Goal: Transaction & Acquisition: Book appointment/travel/reservation

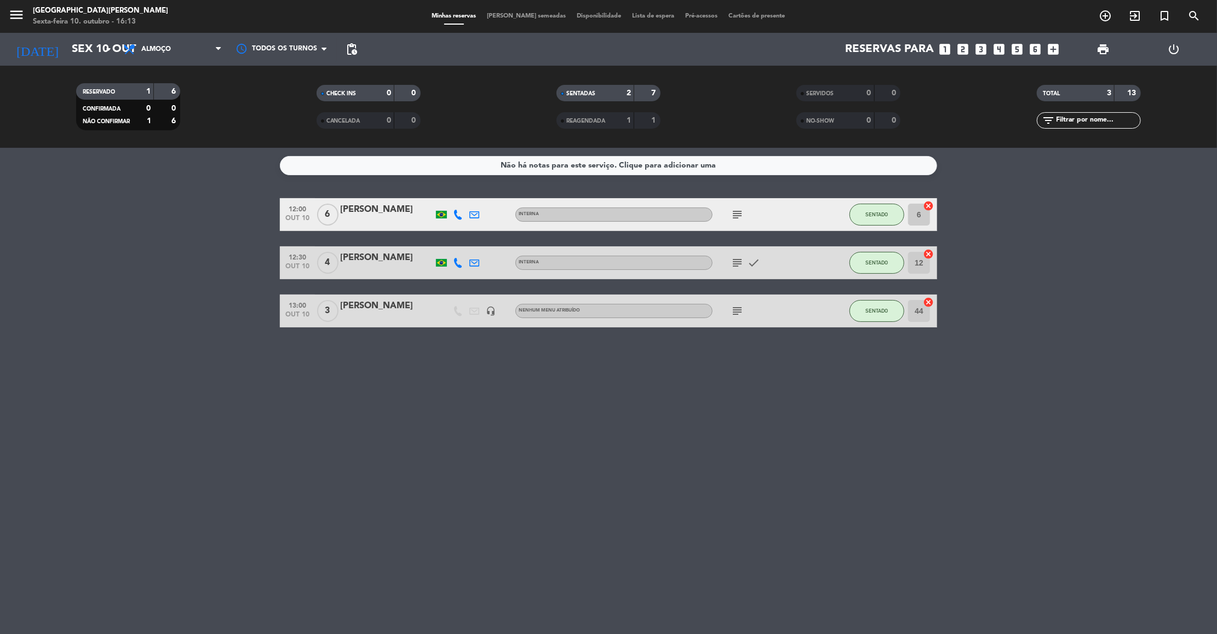
click at [76, 314] on bookings-row "12:00 out 10 6 [PERSON_NAME] Interna subject SENTADO 6 cancel 12:30 out 10 4 [P…" at bounding box center [608, 262] width 1217 height 129
click at [146, 48] on span "Almoço" at bounding box center [156, 49] width 30 height 8
click at [144, 124] on div "menu [GEOGRAPHIC_DATA][PERSON_NAME] Sexta-feira 10. outubro - 16:13 Minhas rese…" at bounding box center [608, 74] width 1217 height 148
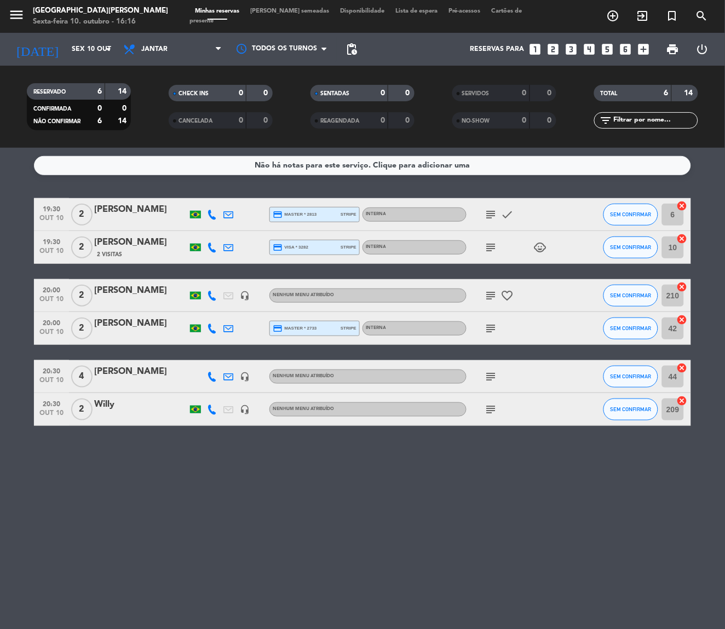
click at [664, 18] on span "turned_in_not" at bounding box center [673, 16] width 30 height 19
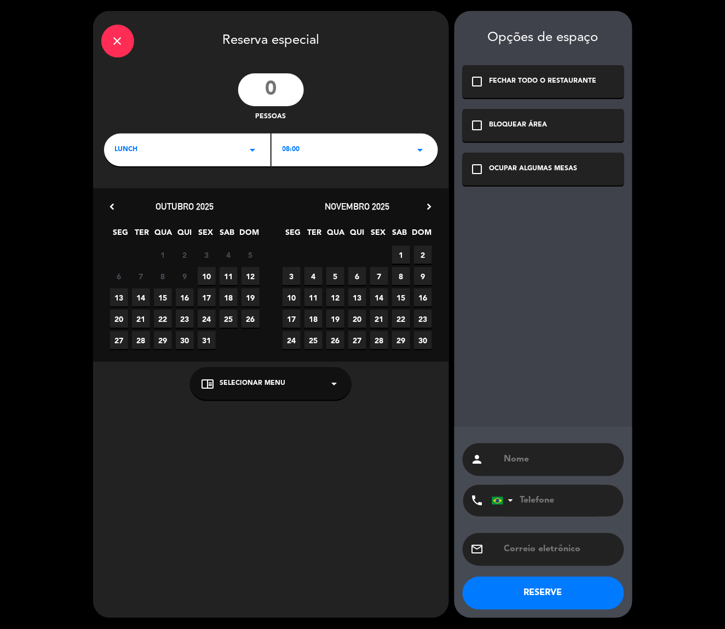
click at [251, 90] on input "number" at bounding box center [271, 89] width 66 height 33
type input "42"
click at [224, 153] on div "LUNCH arrow_drop_down" at bounding box center [187, 150] width 167 height 33
click at [153, 197] on div "Jantar" at bounding box center [187, 196] width 145 height 11
click at [326, 151] on div "18:00 arrow_drop_down" at bounding box center [355, 150] width 167 height 33
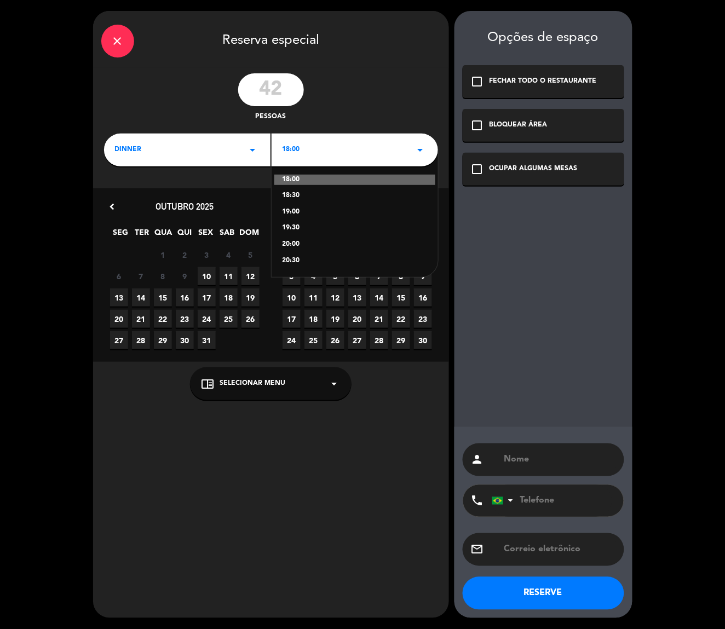
click at [310, 176] on div "18:00" at bounding box center [354, 180] width 161 height 11
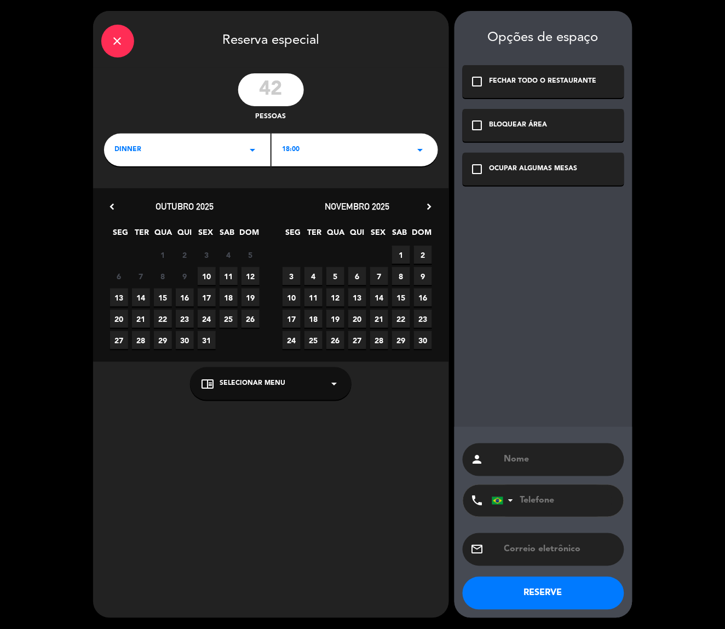
click at [160, 317] on span "22" at bounding box center [163, 319] width 18 height 18
click at [550, 466] on input "text" at bounding box center [559, 459] width 113 height 15
click at [565, 452] on input "EVENTO" at bounding box center [559, 459] width 113 height 15
paste input "TRASALPINO"
type input "EVENTO TRASALPINO"
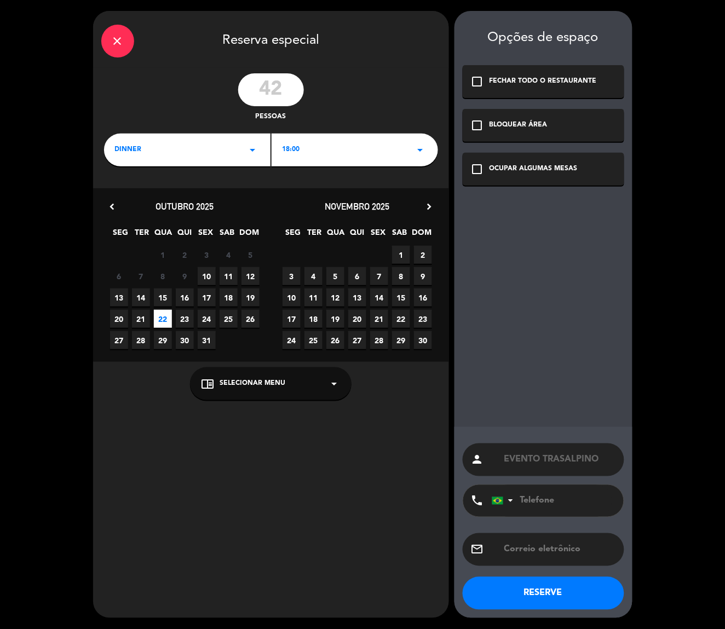
click at [477, 170] on icon "check_box_outline_blank" at bounding box center [477, 169] width 13 height 13
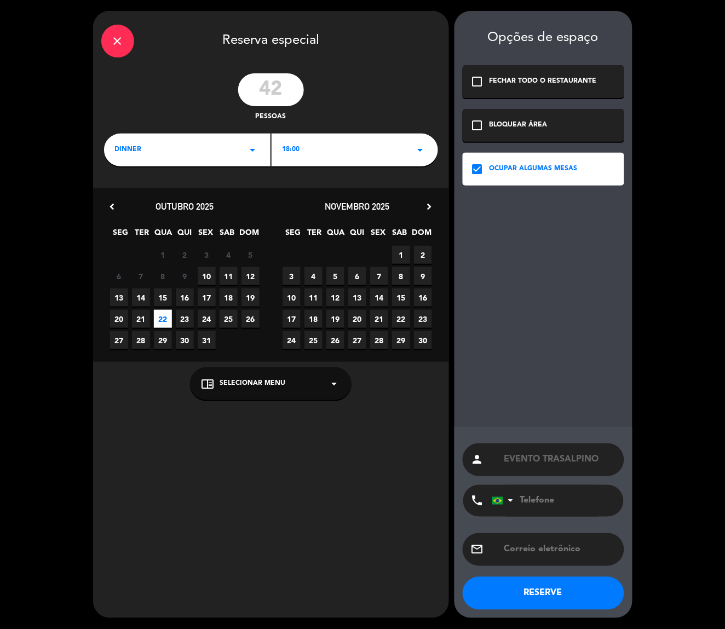
click at [477, 128] on icon "check_box_outline_blank" at bounding box center [477, 125] width 13 height 13
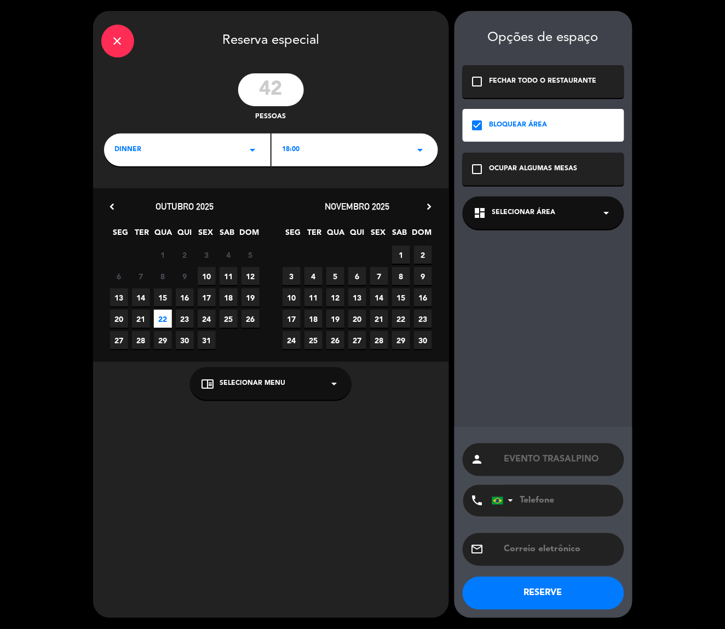
click at [516, 217] on span "Selecionar área" at bounding box center [524, 213] width 64 height 11
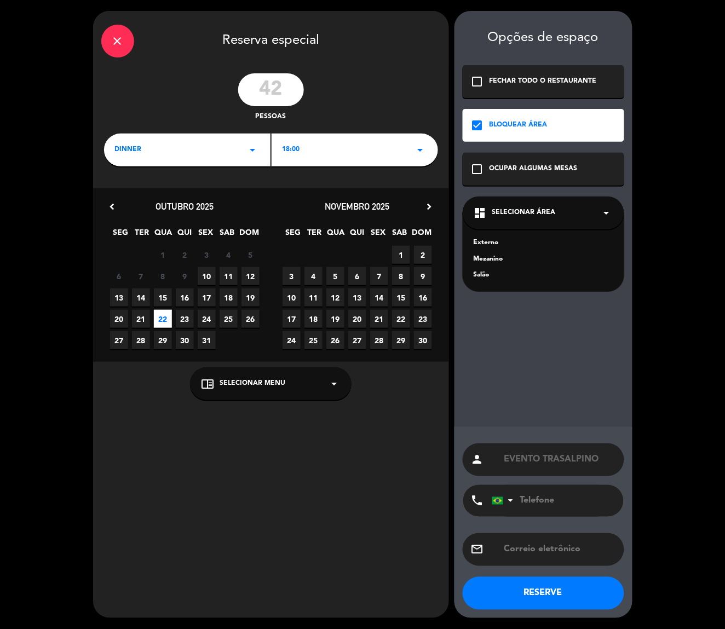
click at [487, 244] on div "Externo" at bounding box center [544, 243] width 140 height 11
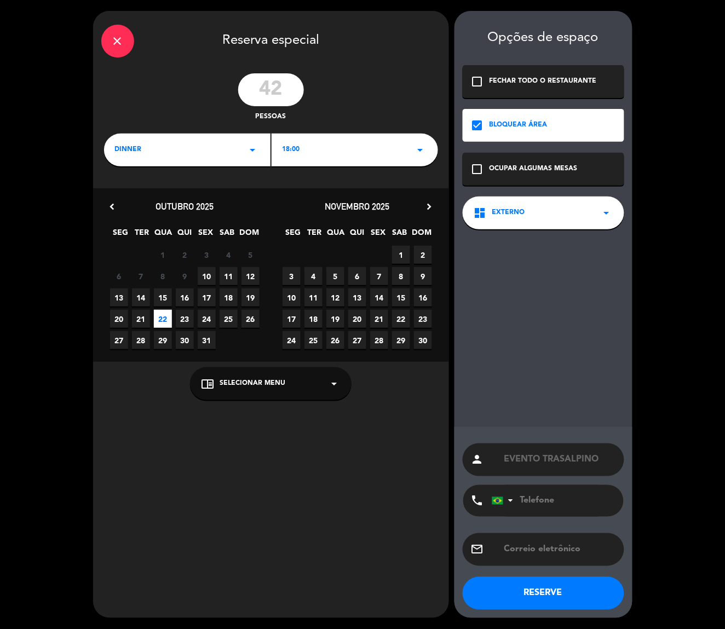
click at [573, 599] on button "RESERVE" at bounding box center [544, 593] width 162 height 33
